Goal: Navigation & Orientation: Find specific page/section

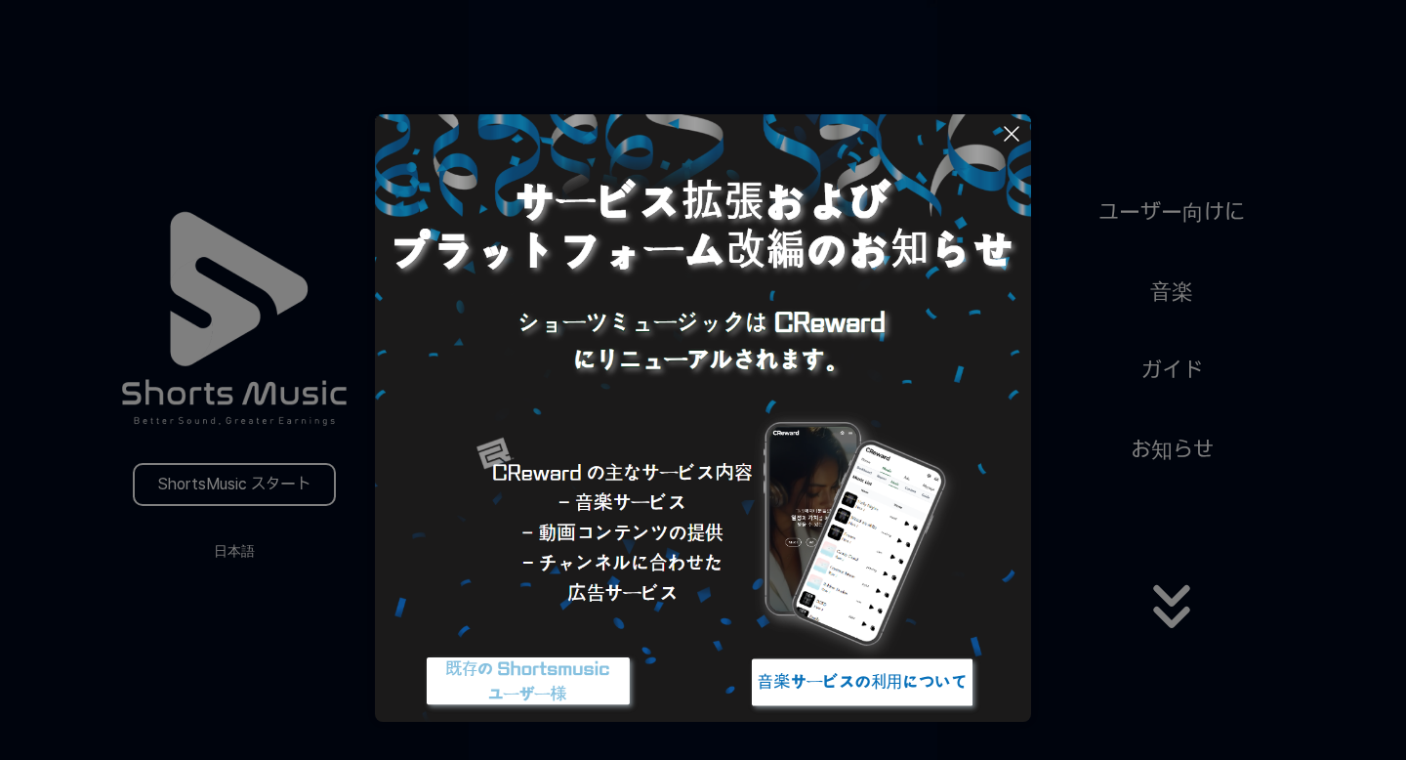
click at [1175, 368] on button at bounding box center [703, 380] width 1406 height 760
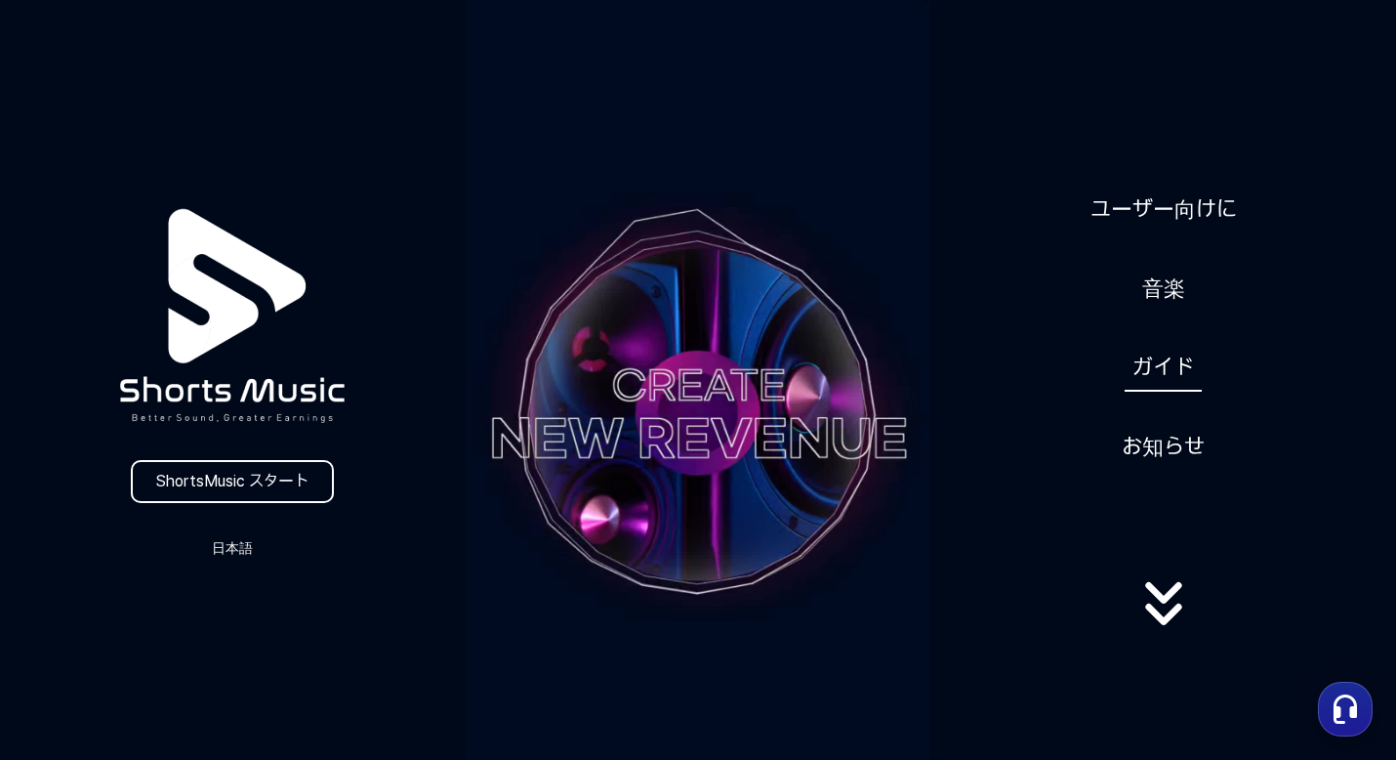
click at [1161, 366] on link "ガイド" at bounding box center [1163, 368] width 77 height 48
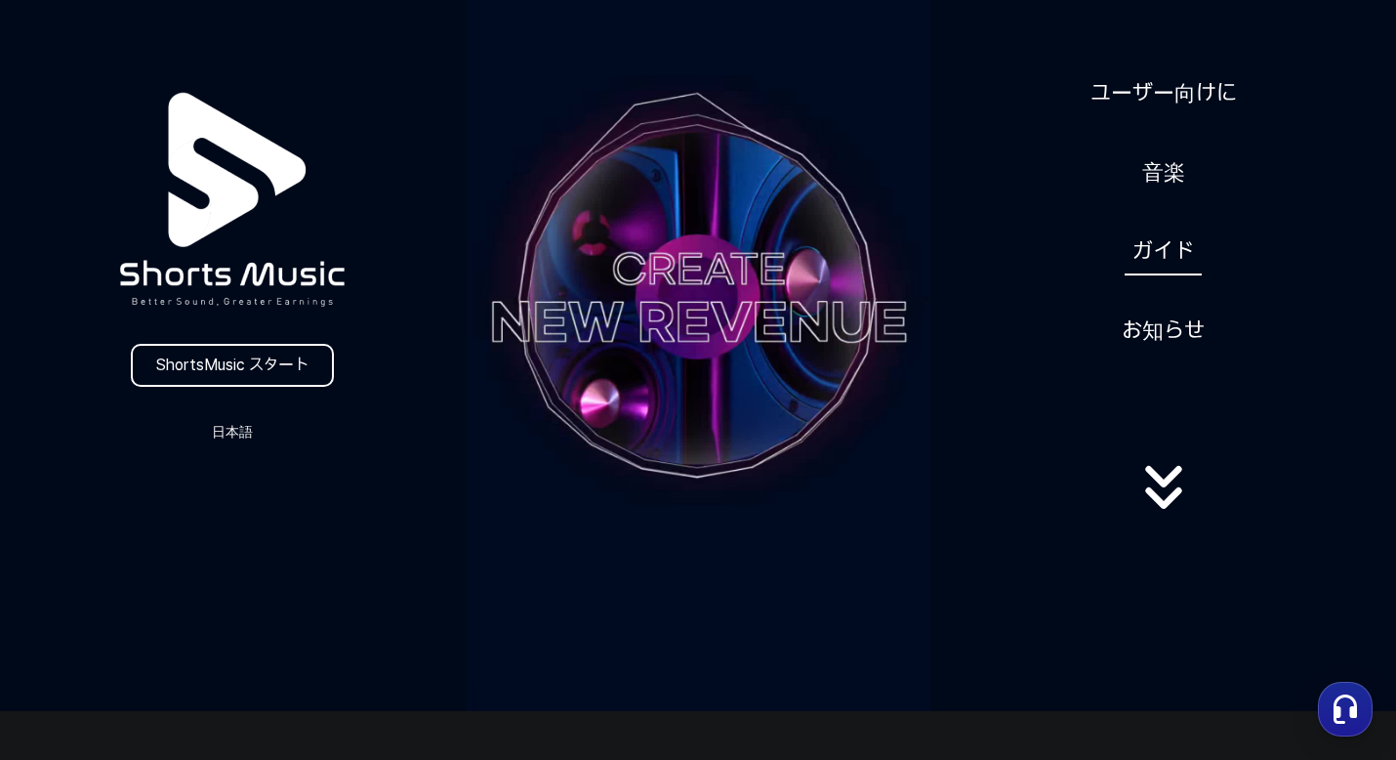
scroll to position [135, 0]
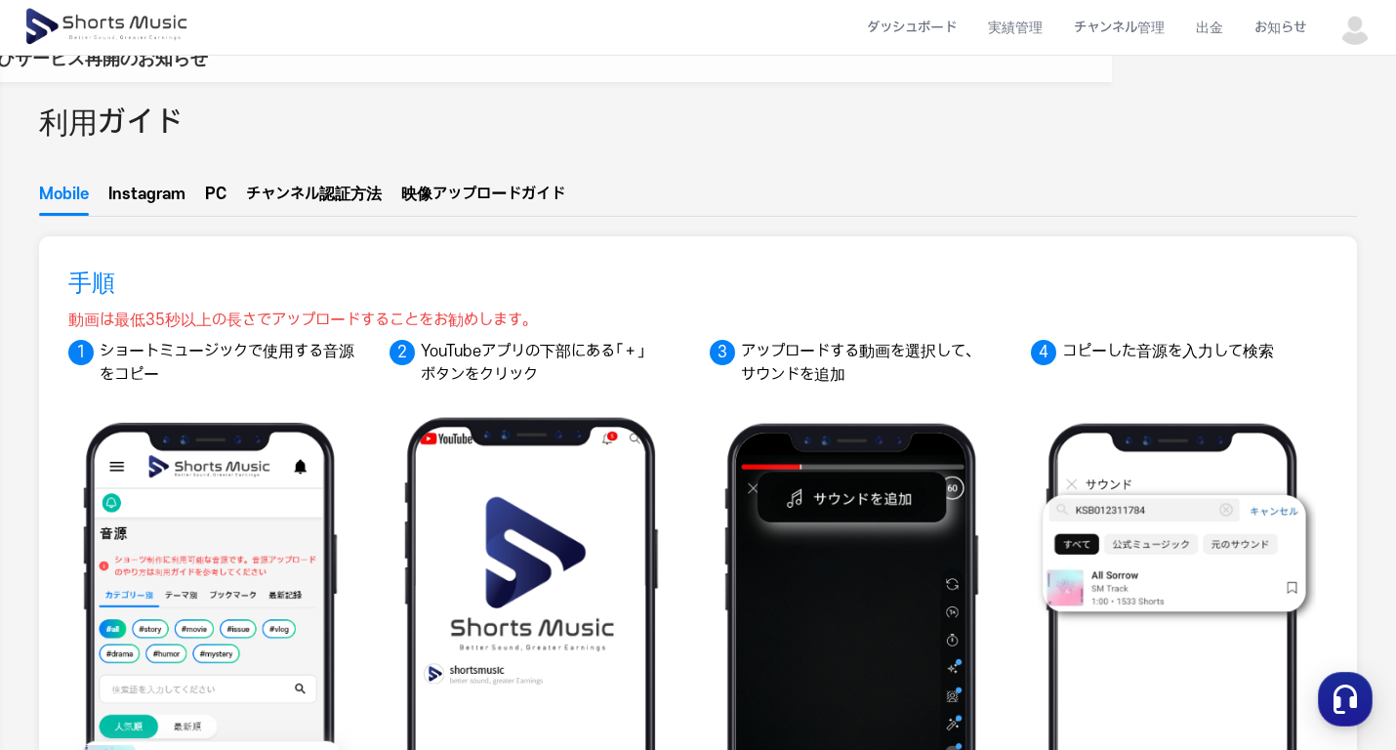
scroll to position [30, 0]
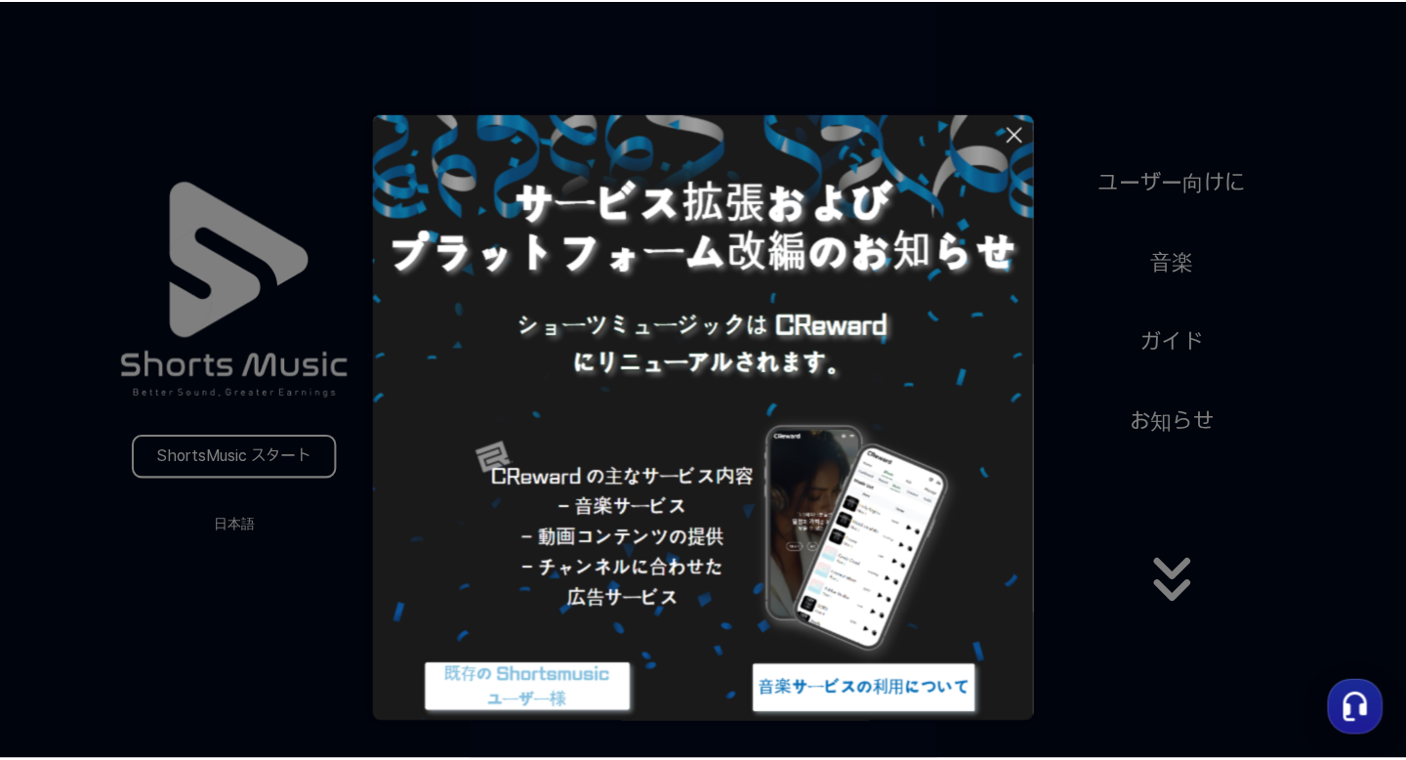
scroll to position [130, 0]
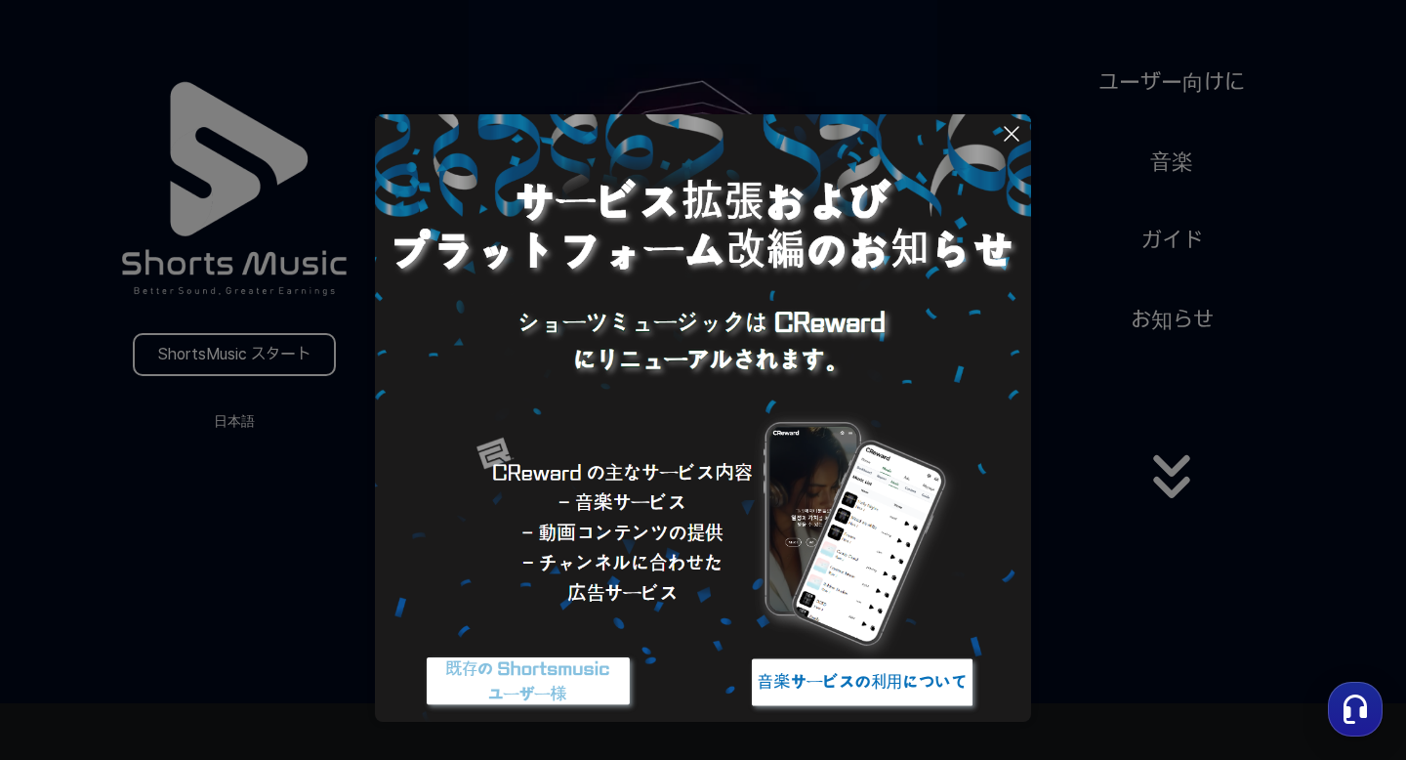
click at [853, 685] on img at bounding box center [862, 681] width 244 height 73
click at [1017, 135] on icon at bounding box center [1011, 133] width 23 height 23
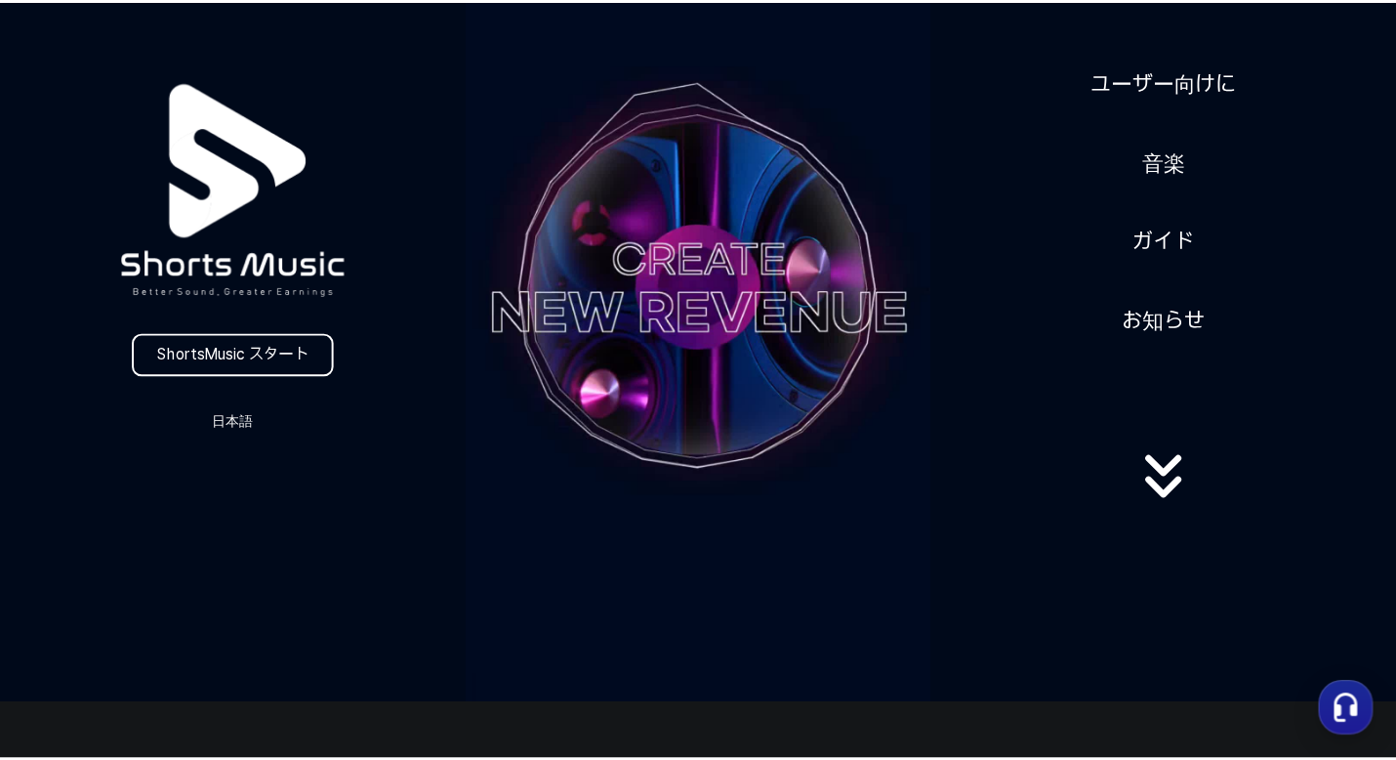
scroll to position [127, 0]
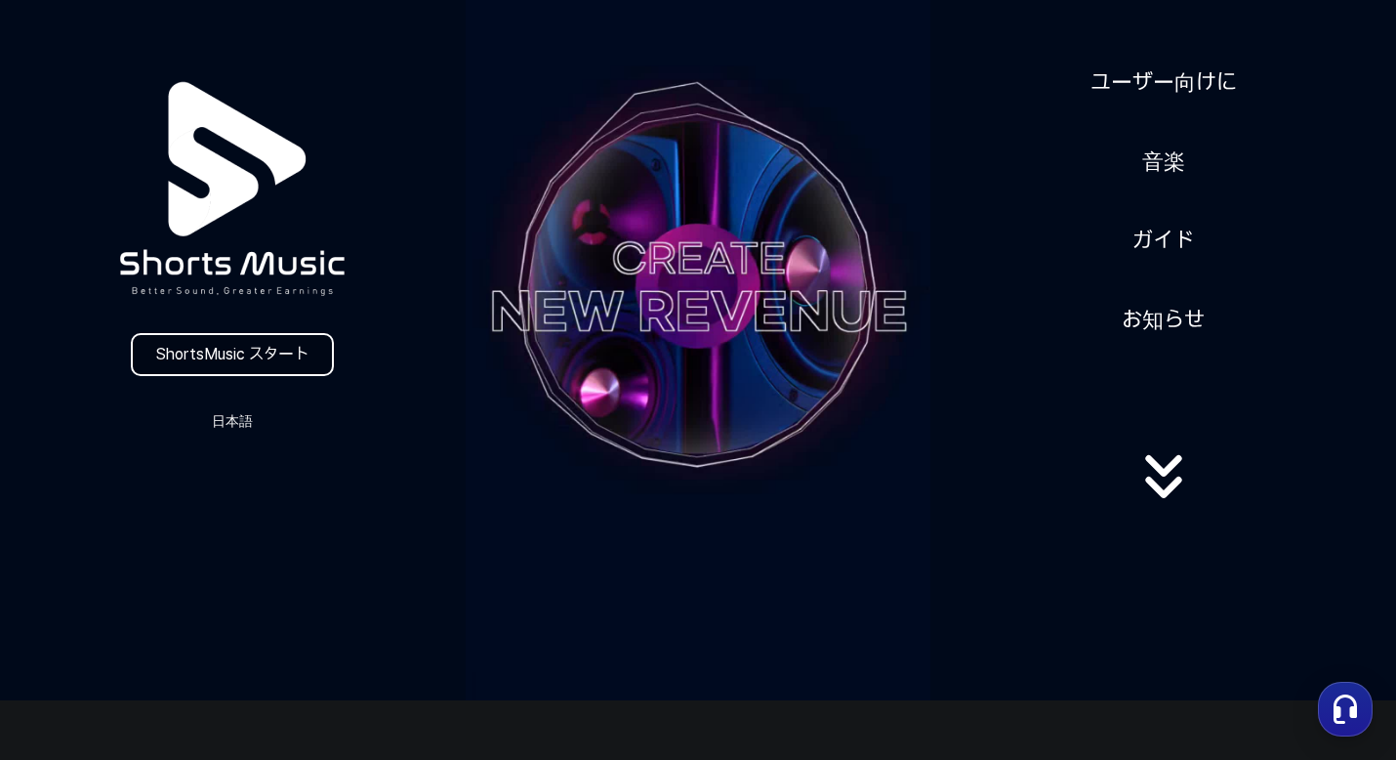
click at [238, 356] on link "ShortsMusic スタート" at bounding box center [232, 354] width 203 height 43
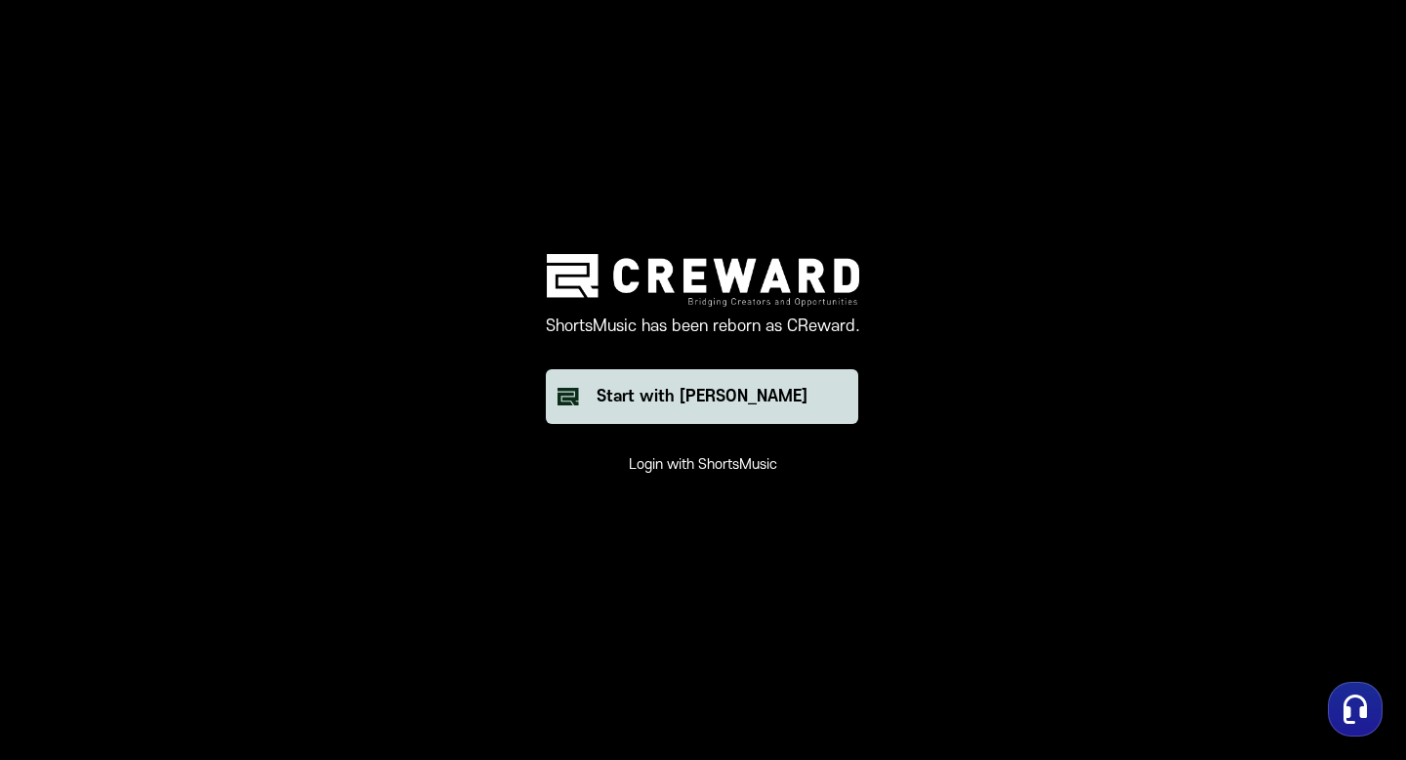
click at [742, 389] on div "Start with [PERSON_NAME]" at bounding box center [702, 396] width 211 height 23
